Goal: Find specific page/section: Find specific page/section

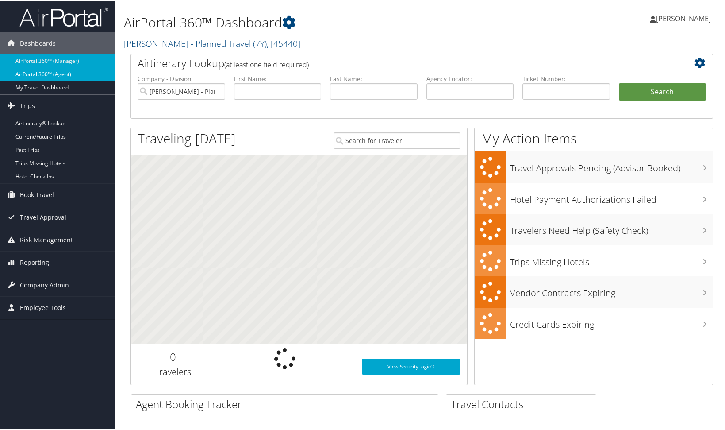
click at [86, 77] on link "AirPortal 360™ (Agent)" at bounding box center [57, 73] width 115 height 13
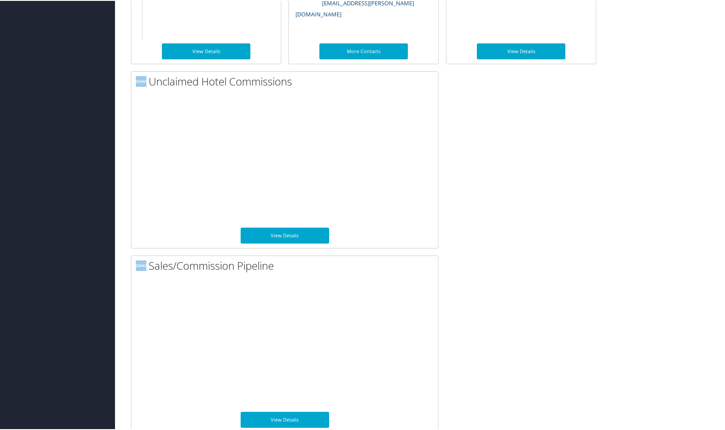
scroll to position [588, 0]
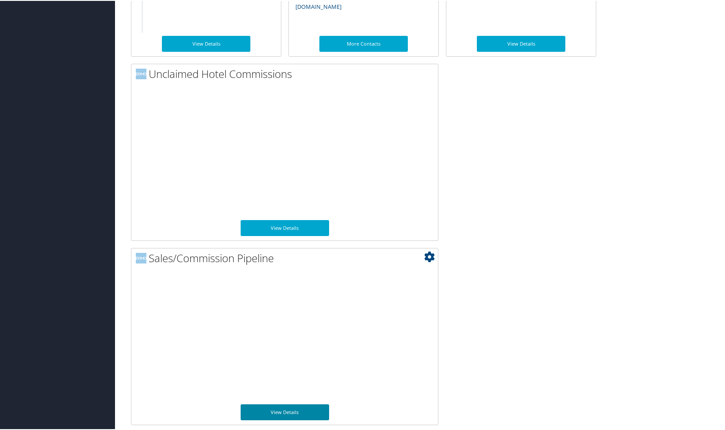
click at [312, 408] on link "View Details" at bounding box center [285, 411] width 89 height 16
